Goal: Check status: Check status

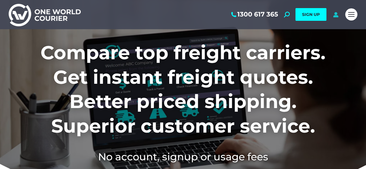
click at [337, 16] on icon at bounding box center [336, 15] width 7 height 6
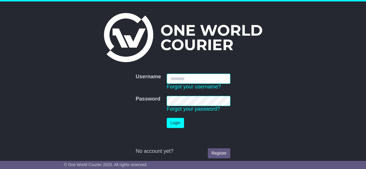
type input "**********"
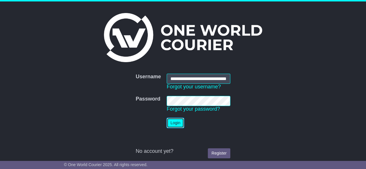
click at [176, 123] on button "Login" at bounding box center [175, 123] width 17 height 10
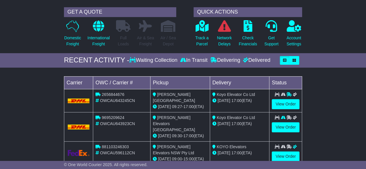
scroll to position [58, 0]
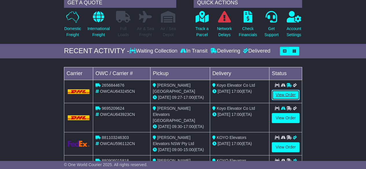
click at [283, 95] on link "View Order" at bounding box center [286, 95] width 28 height 10
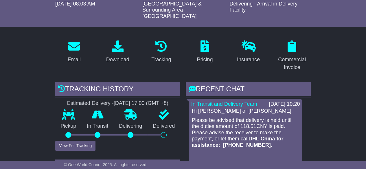
scroll to position [116, 0]
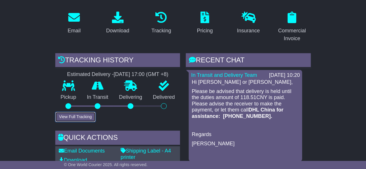
click at [83, 112] on button "View Full Tracking" at bounding box center [75, 117] width 40 height 10
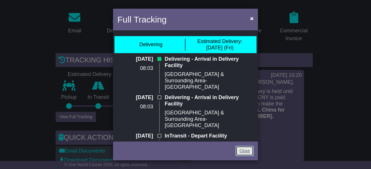
click at [249, 150] on link "Close" at bounding box center [244, 151] width 18 height 10
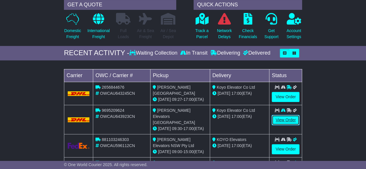
click at [283, 120] on link "View Order" at bounding box center [286, 120] width 28 height 10
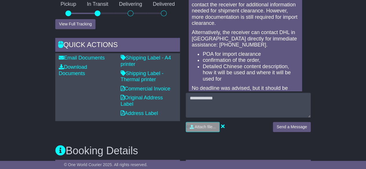
scroll to position [145, 0]
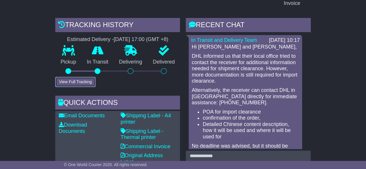
click at [79, 77] on button "View Full Tracking" at bounding box center [75, 82] width 40 height 10
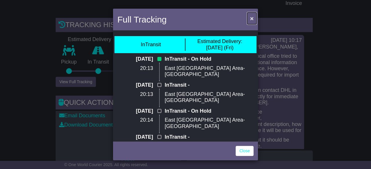
click at [251, 18] on span "×" at bounding box center [251, 18] width 3 height 7
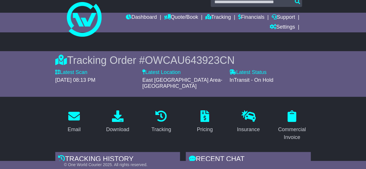
scroll to position [0, 0]
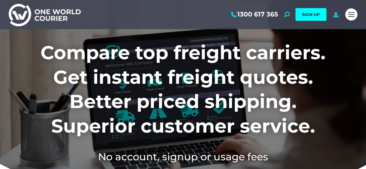
click at [336, 17] on icon at bounding box center [336, 15] width 7 height 6
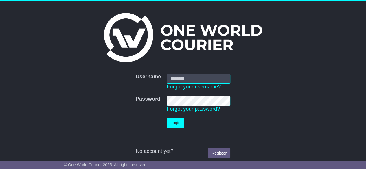
click at [202, 81] on input "Username" at bounding box center [199, 79] width 64 height 10
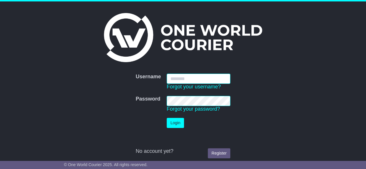
type input "**********"
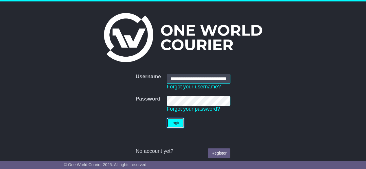
click at [170, 121] on button "Login" at bounding box center [175, 123] width 17 height 10
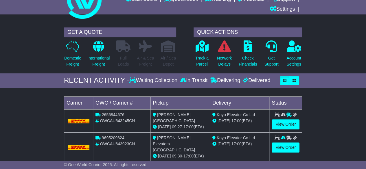
scroll to position [29, 0]
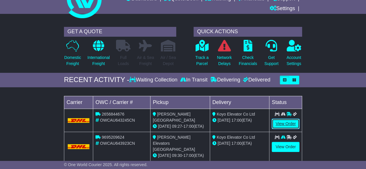
click at [284, 123] on link "View Order" at bounding box center [286, 124] width 28 height 10
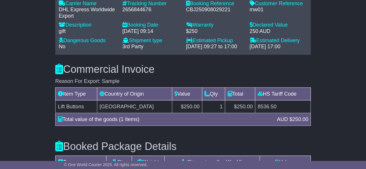
scroll to position [550, 0]
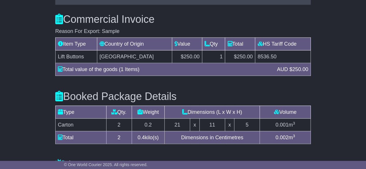
click at [308, 82] on div "Booked Package Details (nonstackable) Type Qty. Weight Dimensions (L x W x H) V…" at bounding box center [183, 116] width 262 height 68
